Goal: Check status: Check status

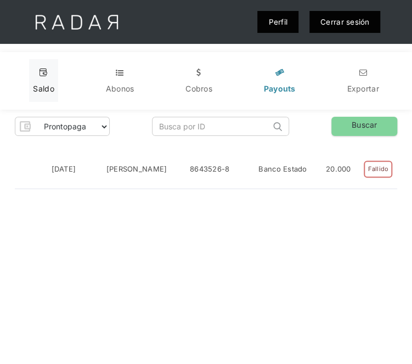
scroll to position [0, 12]
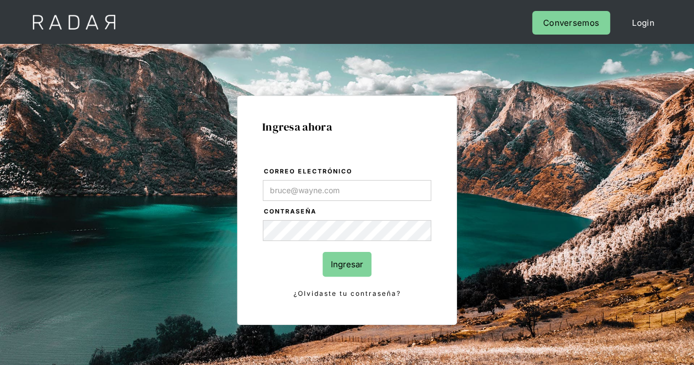
type input "[PERSON_NAME][EMAIL_ADDRESS][DOMAIN_NAME]"
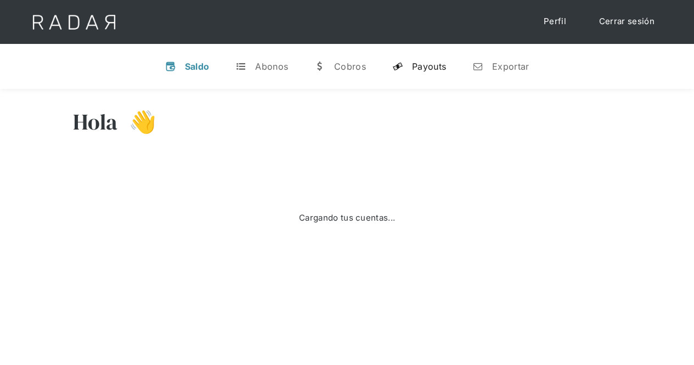
click at [412, 67] on div "Payouts" at bounding box center [429, 66] width 34 height 11
select select "prontopaga"
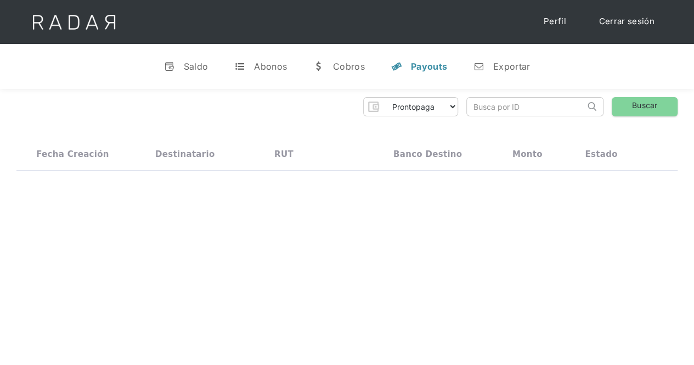
click at [523, 103] on input "search" at bounding box center [526, 107] width 118 height 18
paste input "a0653961-ac21-4f68-8602-b40764544a28"
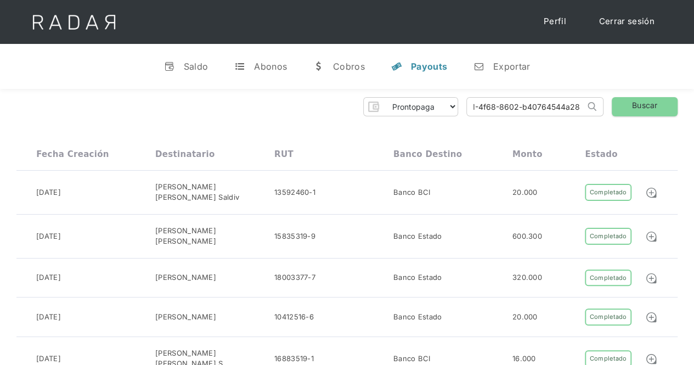
click at [472, 105] on input "a0653961-ac21-4f68-8602-b40764544a28" at bounding box center [526, 107] width 118 height 18
type input "a0653961-ac21-4f68-8602-b40764544a28"
click at [656, 105] on link "Buscar" at bounding box center [644, 106] width 66 height 19
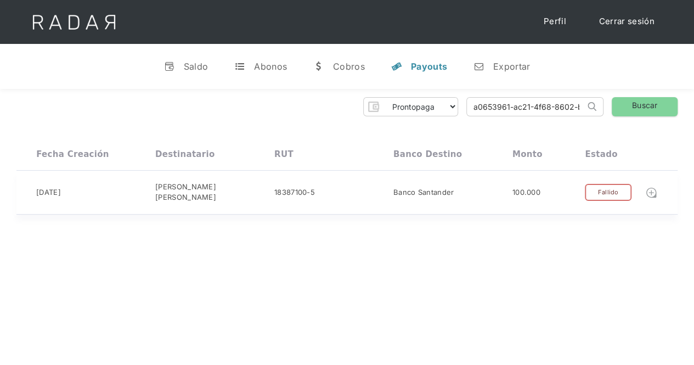
click at [649, 191] on img at bounding box center [651, 192] width 12 height 12
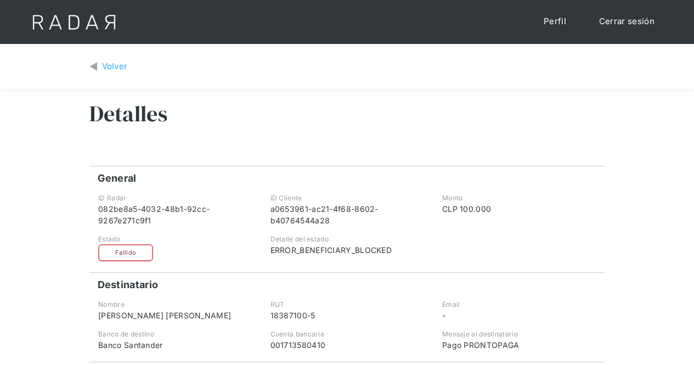
click at [106, 70] on div "Volver" at bounding box center [115, 66] width 26 height 13
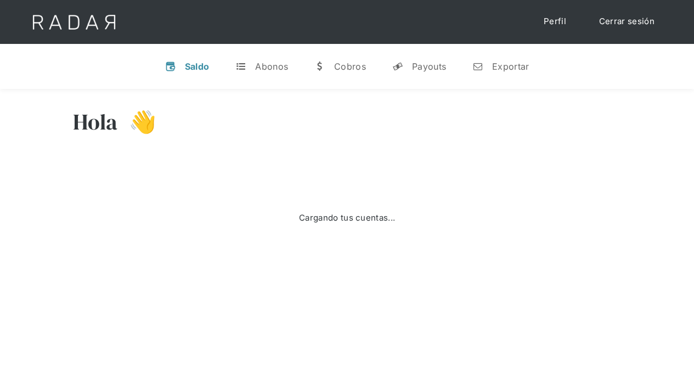
select select "prontopaga"
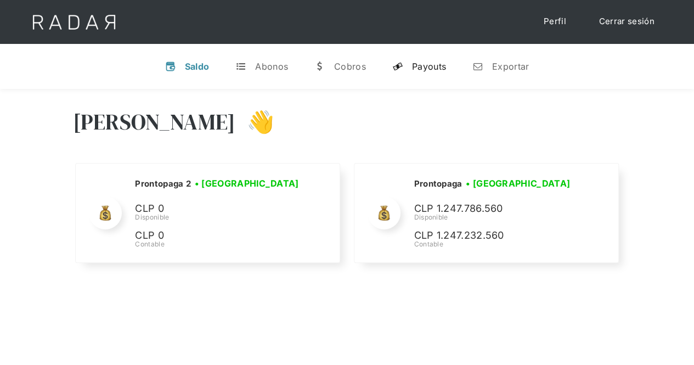
click at [431, 61] on div "Payouts" at bounding box center [429, 66] width 34 height 11
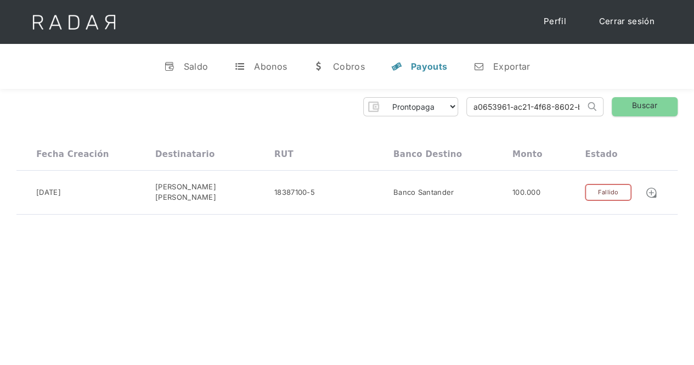
click at [104, 21] on img at bounding box center [74, 22] width 112 height 44
click at [195, 65] on div "Saldo" at bounding box center [196, 66] width 25 height 11
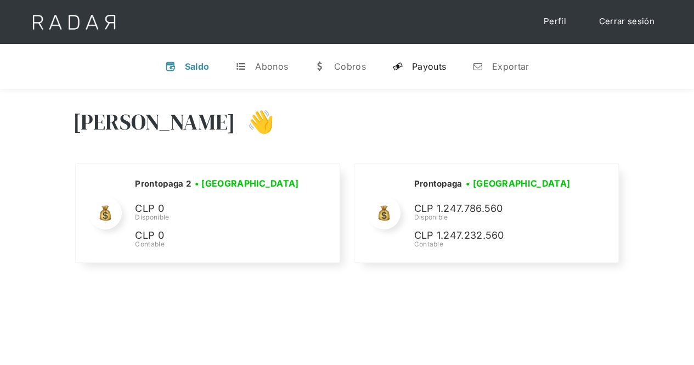
click at [423, 67] on div "Payouts" at bounding box center [429, 66] width 34 height 11
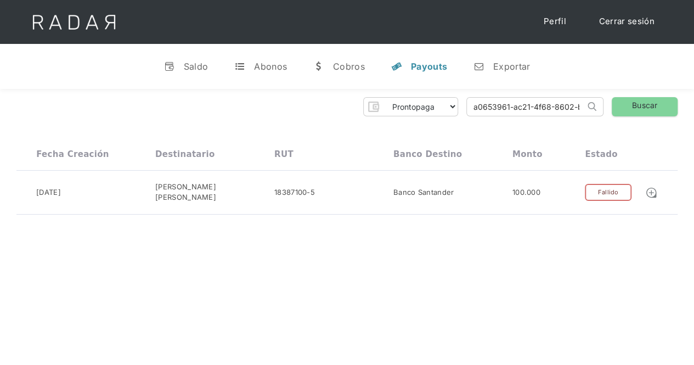
click at [562, 108] on input "a0653961-ac21-4f68-8602-b40764544a28" at bounding box center [526, 107] width 118 height 18
paste input "2f0b9dcc-813f-493b-81ad-15f40a6210ef"
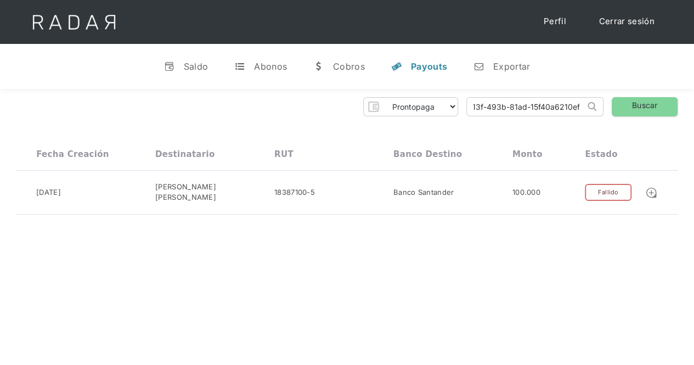
click at [486, 109] on input "2f0b9dcc-813f-493b-81ad-15f40a6210ef" at bounding box center [526, 107] width 118 height 18
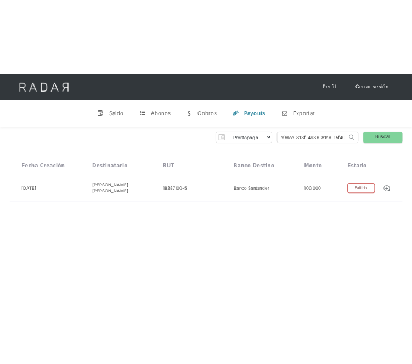
scroll to position [0, 0]
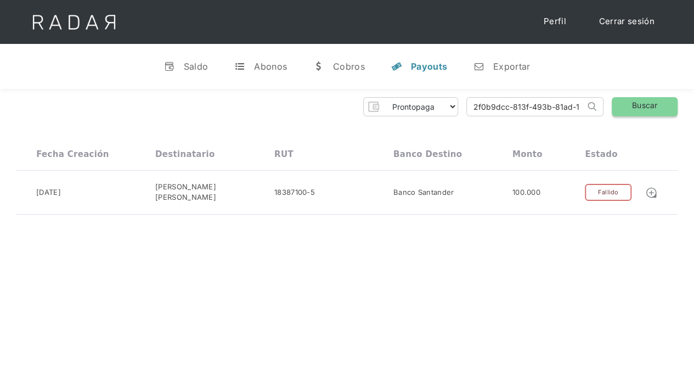
click at [647, 111] on link "Buscar" at bounding box center [644, 106] width 66 height 19
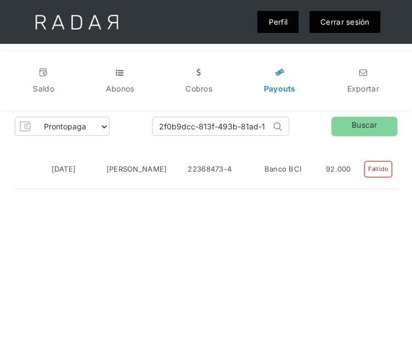
click at [200, 128] on input "2f0b9dcc-813f-493b-81ad-15f40a6210ef" at bounding box center [211, 126] width 118 height 18
paste input "830c94dd-80da-4a18-9b14-965e60652868"
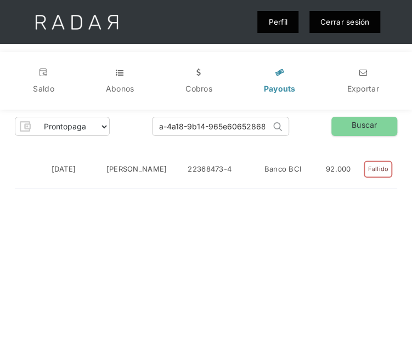
click at [200, 128] on input "830c94dd-80da-4a18-9b14-965e60652868" at bounding box center [211, 126] width 118 height 18
click at [361, 123] on link "Buscar" at bounding box center [364, 126] width 66 height 19
click at [209, 126] on input "830c94dd-80da-4a18-9b14-965e60652868" at bounding box center [211, 126] width 118 height 18
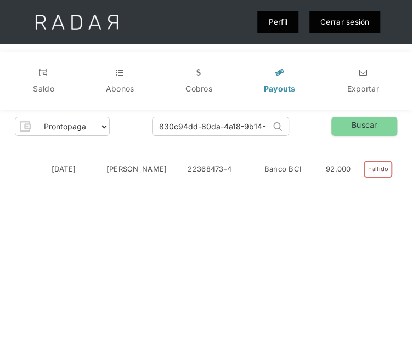
click at [209, 126] on input "830c94dd-80da-4a18-9b14-965e60652868" at bounding box center [211, 126] width 118 height 18
paste input "e6c0441b-26b3-4d31-8e6f-6e80296c6bea"
click at [209, 126] on input "e6c0441b-26b3-4d31-8e6f-6e80296c6bea" at bounding box center [211, 126] width 118 height 18
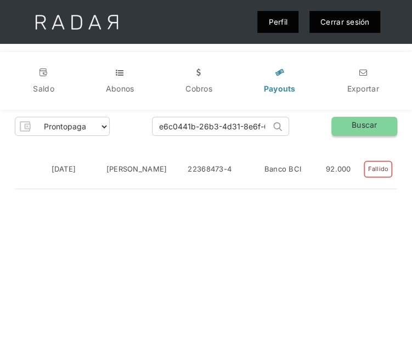
click at [371, 132] on link "Buscar" at bounding box center [364, 126] width 66 height 19
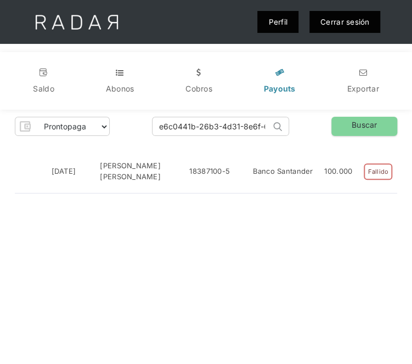
click at [225, 124] on input "e6c0441b-26b3-4d31-8e6f-6e80296c6bea" at bounding box center [211, 126] width 118 height 18
paste input "1b8fe08c-907e-4f96-9651-8ad6e80e39f5"
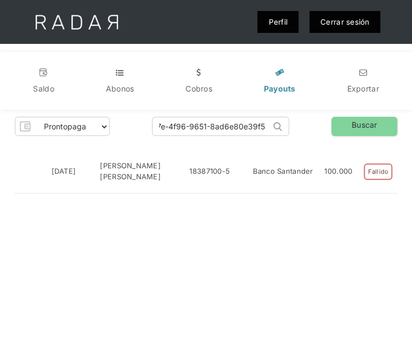
click at [225, 124] on input "1b8fe08c-907e-4f96-9651-8ad6e80e39f5" at bounding box center [211, 126] width 118 height 18
type input "1b8fe08c-907e-4f96-9651-8ad6e80e39f5"
click at [345, 127] on link "Buscar" at bounding box center [364, 126] width 66 height 19
